Goal: Navigation & Orientation: Find specific page/section

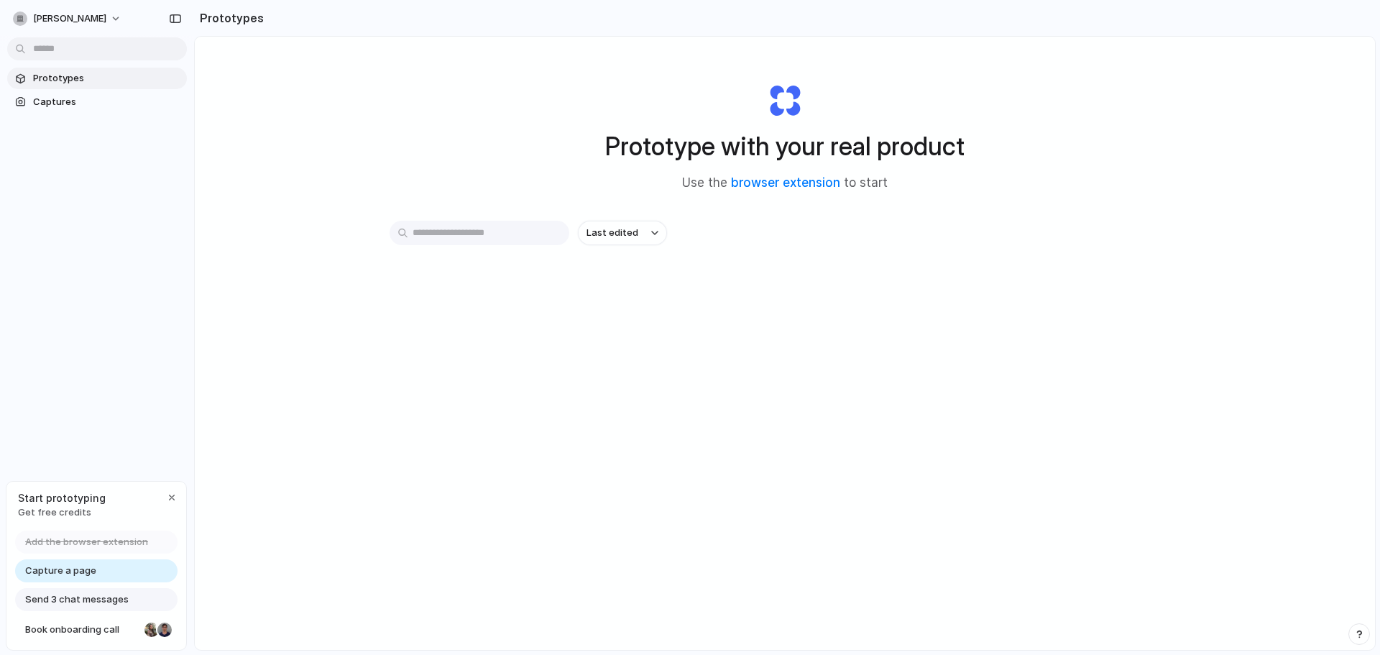
click at [30, 83] on link "Prototypes" at bounding box center [97, 79] width 180 height 22
click at [54, 98] on span "Captures" at bounding box center [107, 102] width 148 height 14
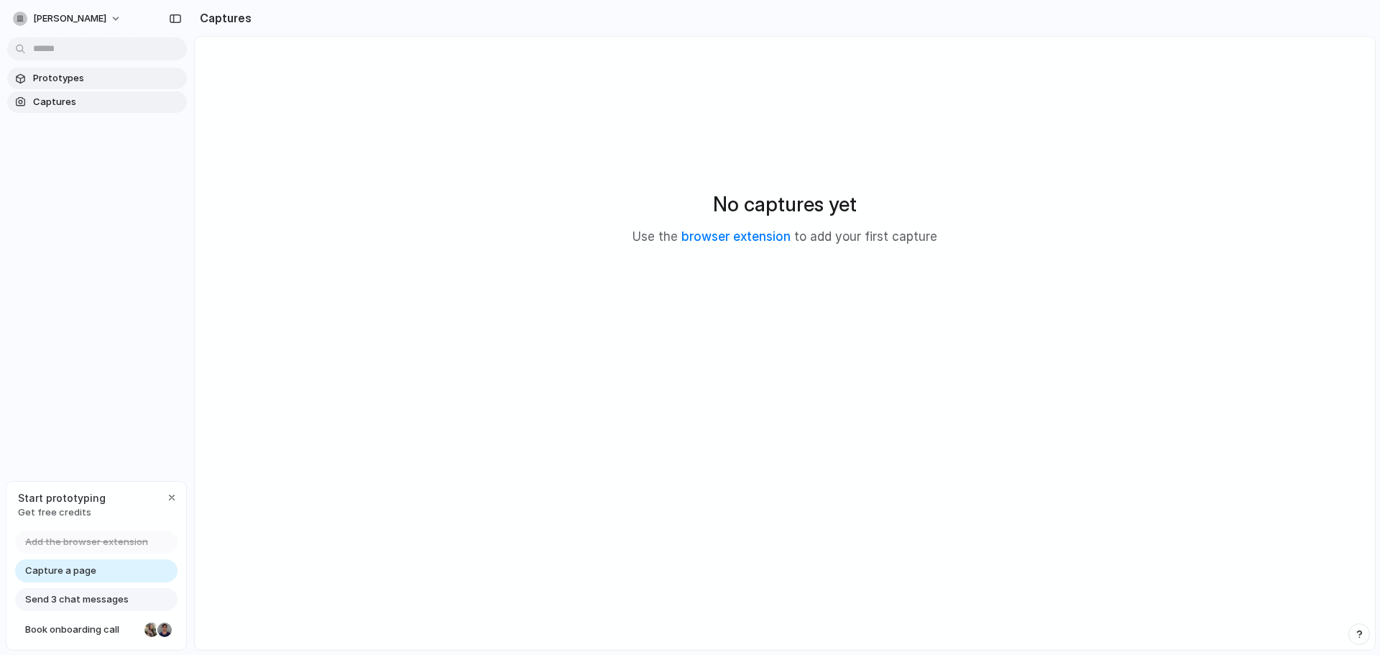
click at [62, 84] on span "Prototypes" at bounding box center [107, 78] width 148 height 14
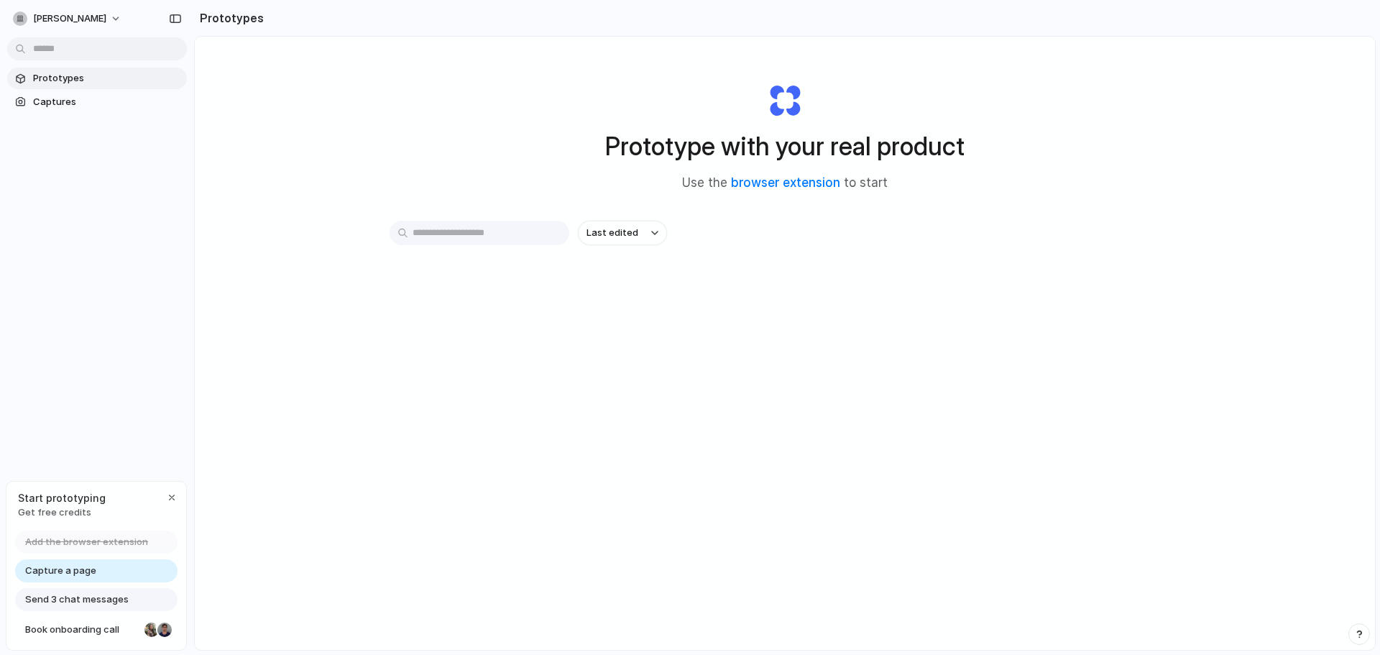
click at [782, 249] on div "Last edited" at bounding box center [784, 284] width 790 height 126
